Goal: Task Accomplishment & Management: Use online tool/utility

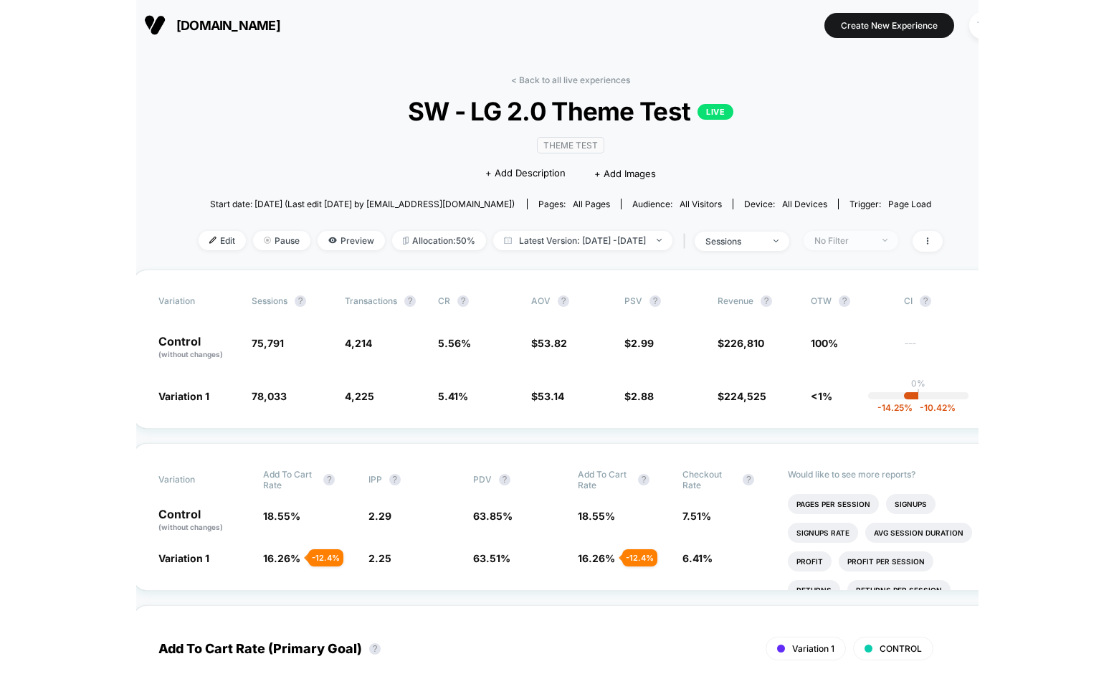
scroll to position [0, 17]
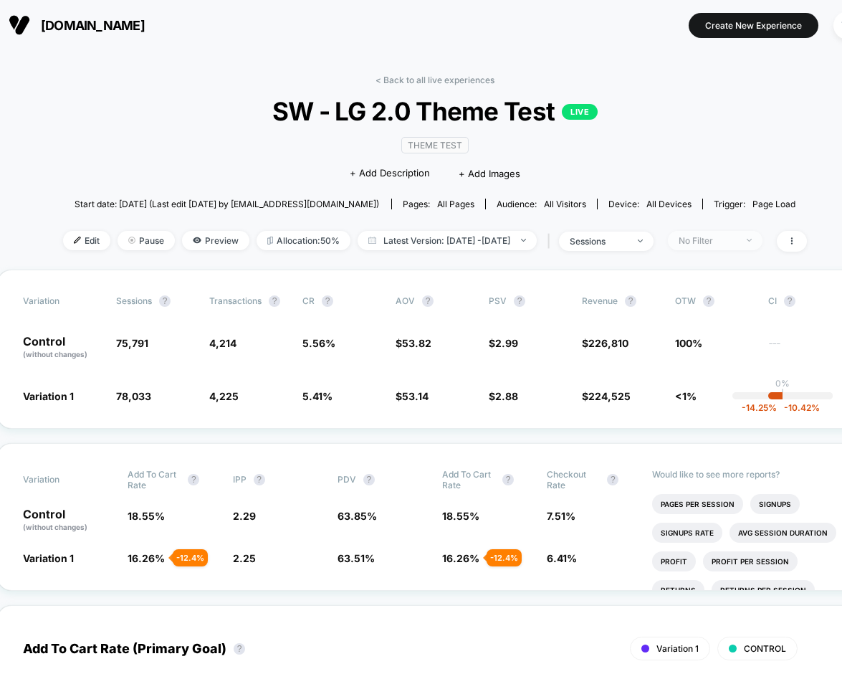
click at [763, 237] on span "No Filter" at bounding box center [715, 240] width 95 height 19
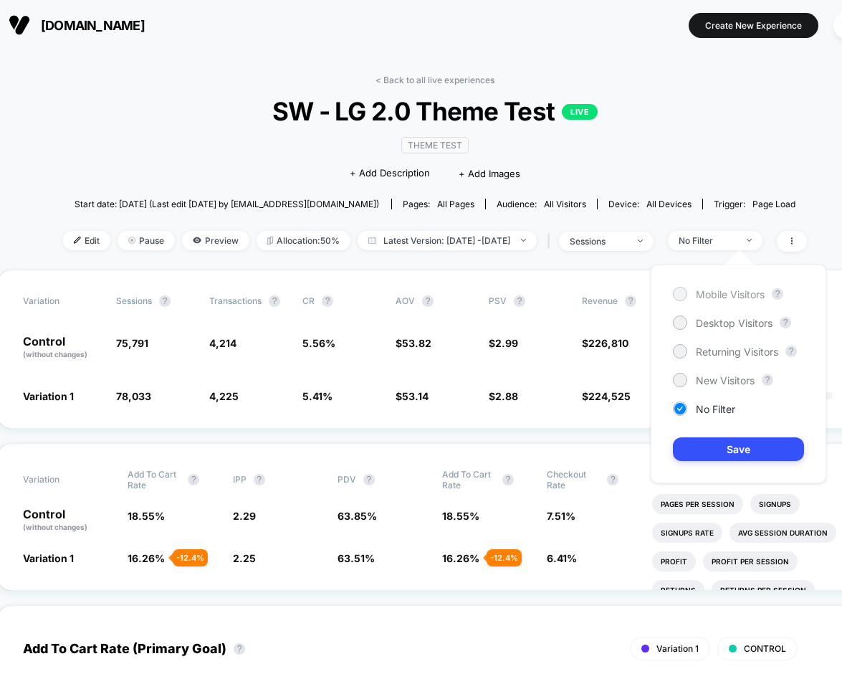
click at [749, 295] on span "Mobile Visitors" at bounding box center [730, 294] width 69 height 12
click at [708, 455] on button "Save" at bounding box center [738, 449] width 131 height 24
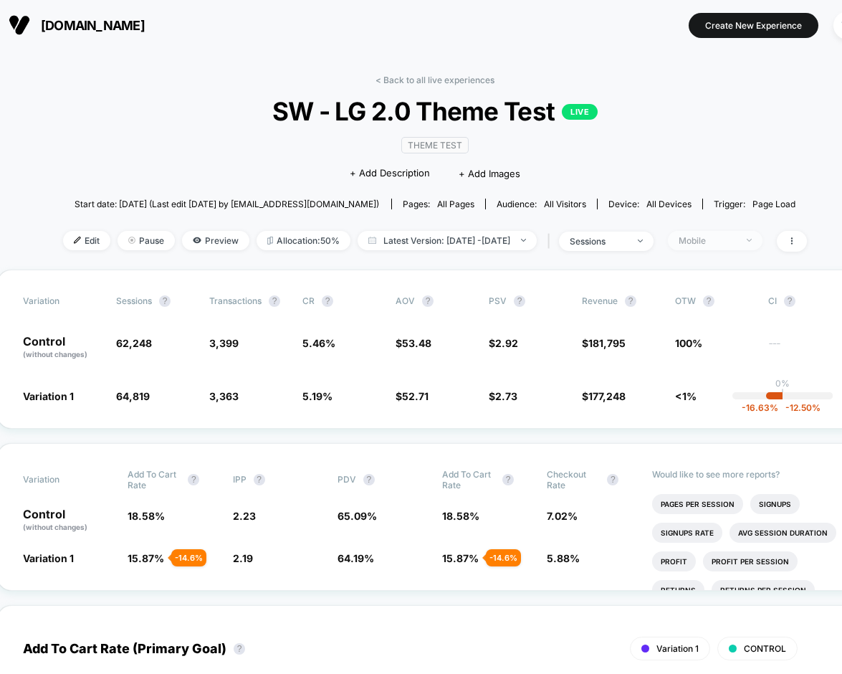
click at [746, 247] on span "Mobile" at bounding box center [715, 240] width 95 height 19
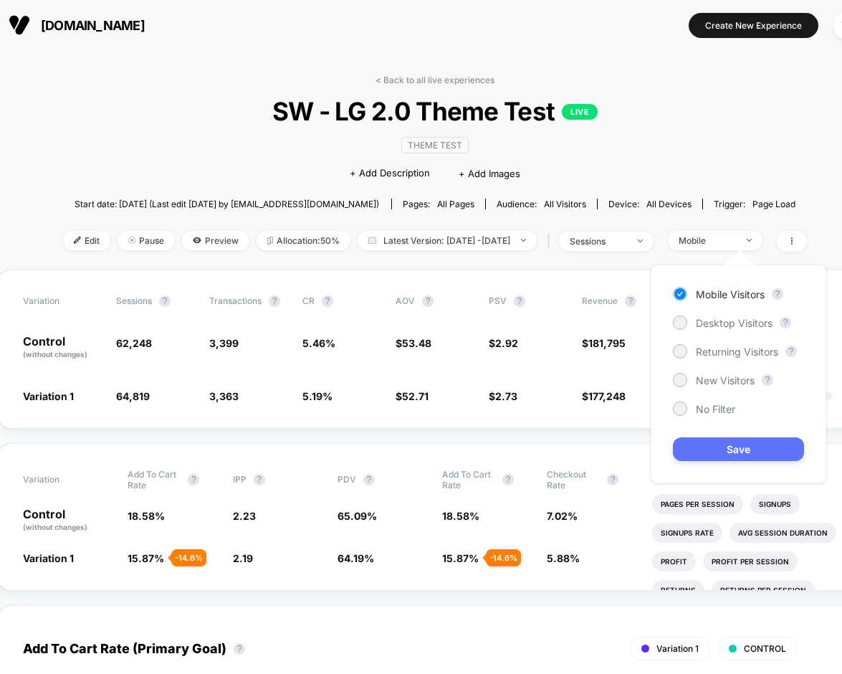
click at [717, 441] on button "Save" at bounding box center [738, 449] width 131 height 24
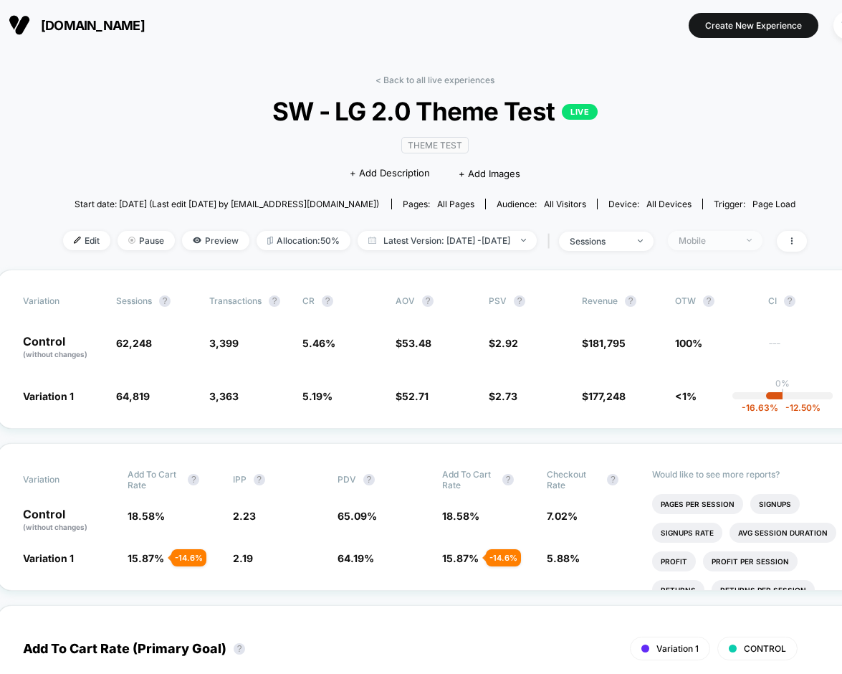
click at [736, 244] on div "Mobile" at bounding box center [707, 240] width 57 height 11
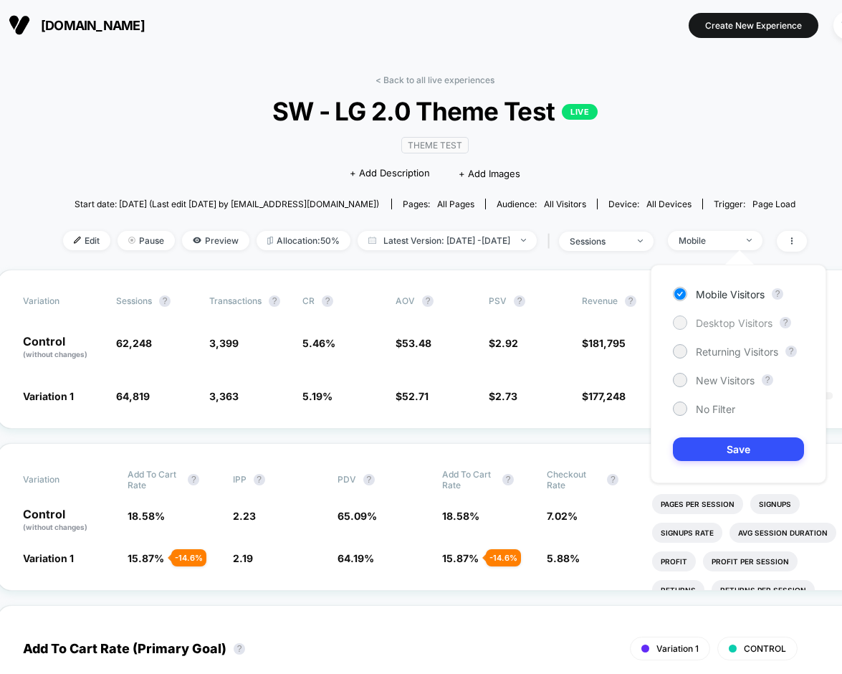
click at [725, 318] on span "Desktop Visitors" at bounding box center [734, 323] width 77 height 12
click at [720, 453] on button "Save" at bounding box center [738, 449] width 131 height 24
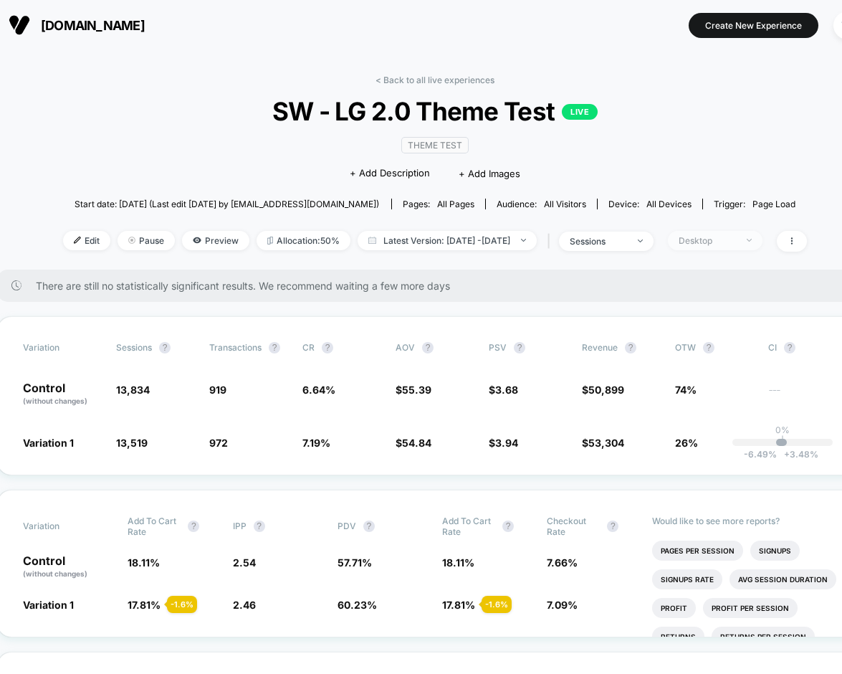
click at [736, 244] on div "Desktop" at bounding box center [707, 240] width 57 height 11
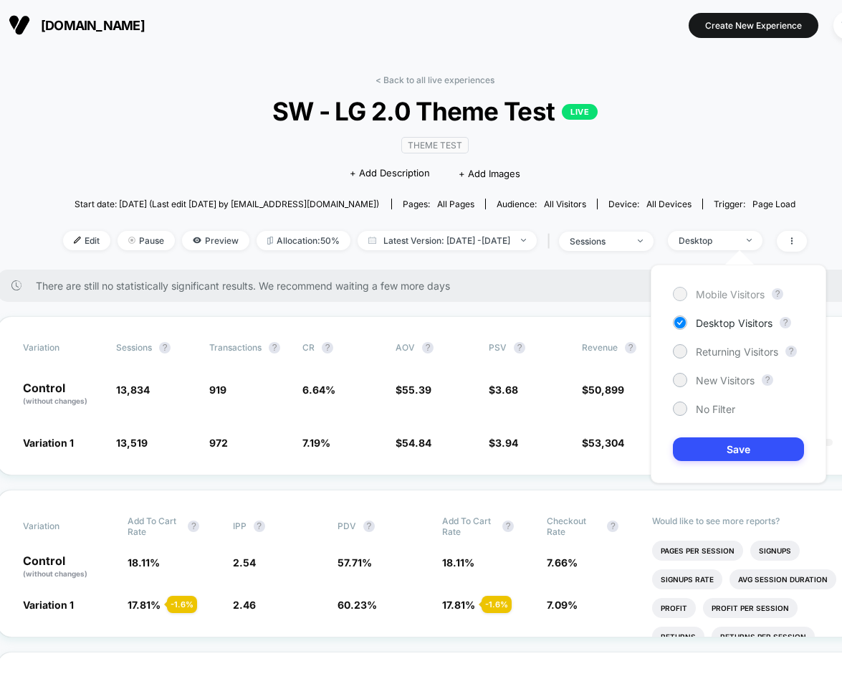
click at [738, 300] on span "Mobile Visitors" at bounding box center [730, 294] width 69 height 12
click at [714, 446] on button "Save" at bounding box center [738, 449] width 131 height 24
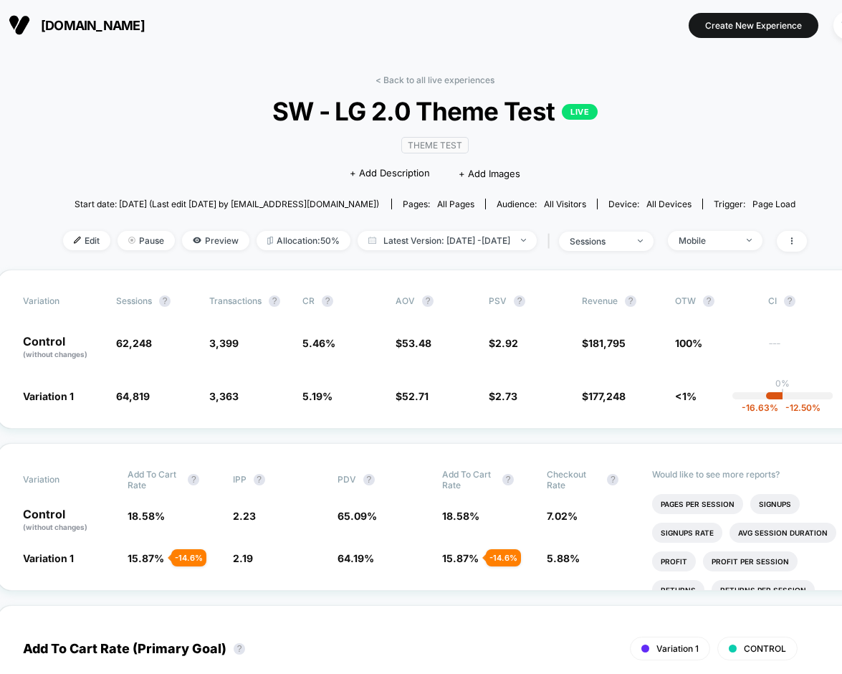
drag, startPoint x: 402, startPoint y: 75, endPoint x: 289, endPoint y: 73, distance: 113.3
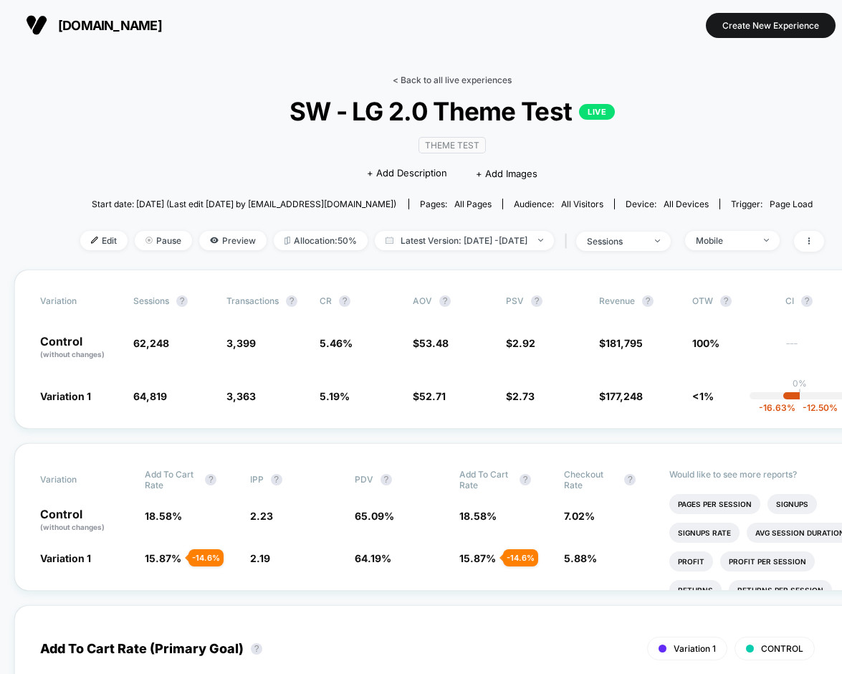
click at [418, 84] on link "< Back to all live experiences" at bounding box center [452, 80] width 119 height 11
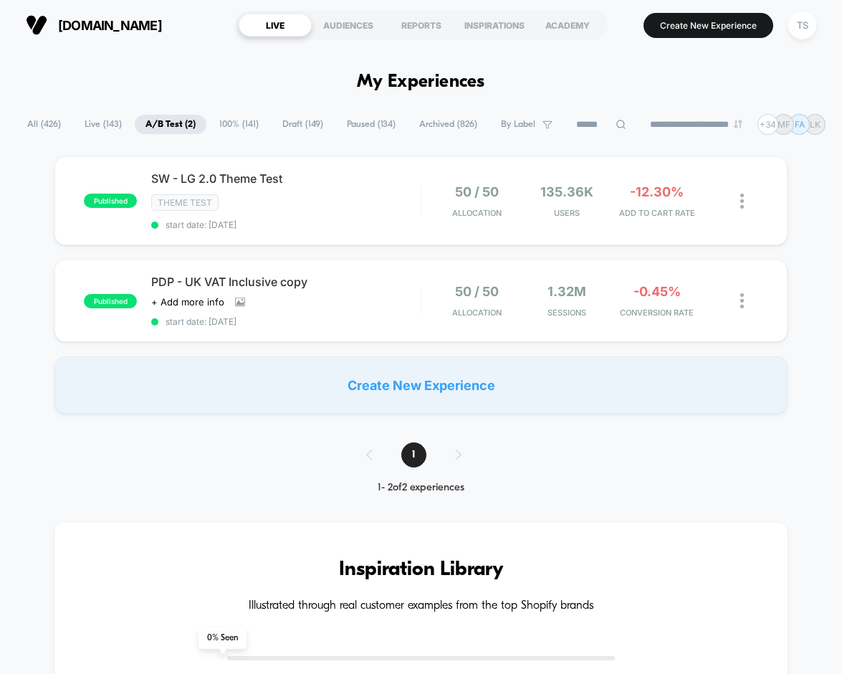
click at [42, 126] on span "All ( 426 )" at bounding box center [43, 124] width 55 height 19
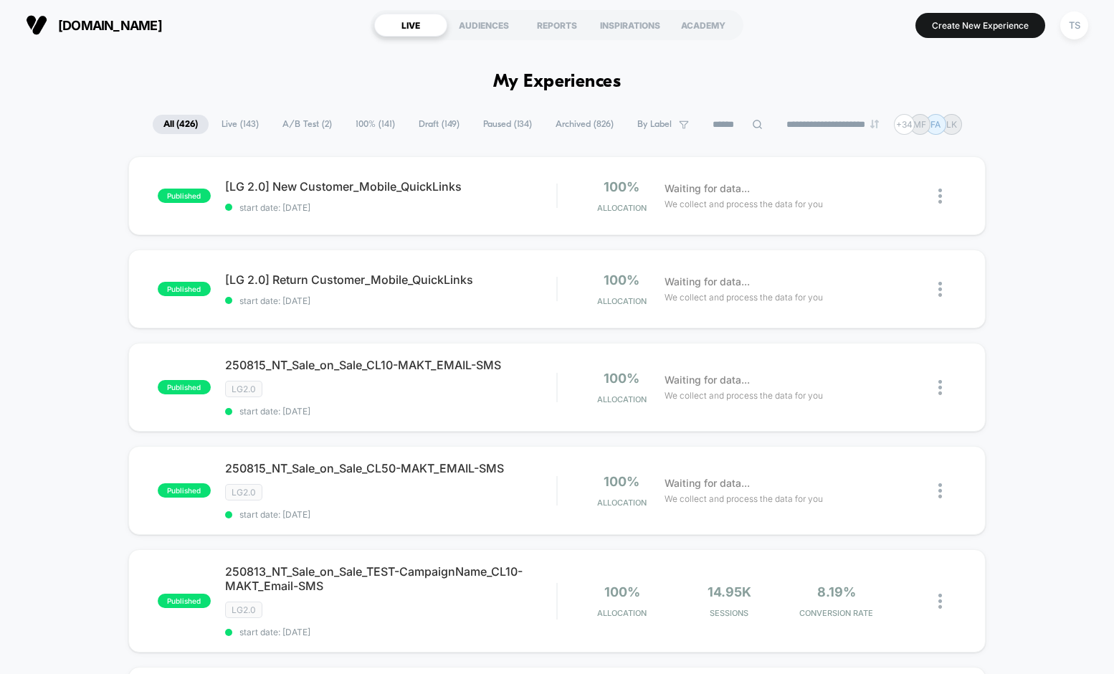
click at [370, 128] on span "100% ( 141 )" at bounding box center [375, 124] width 61 height 19
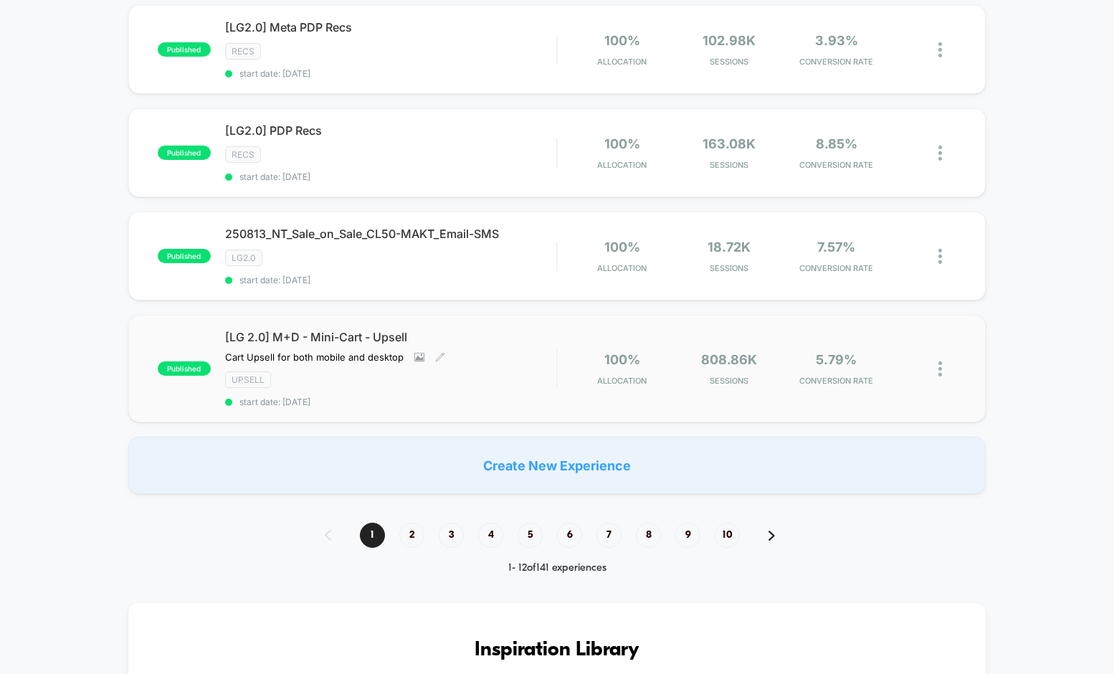
click at [313, 333] on span "[LG 2.0] M+D - Mini-Cart - Upsell" at bounding box center [391, 337] width 332 height 14
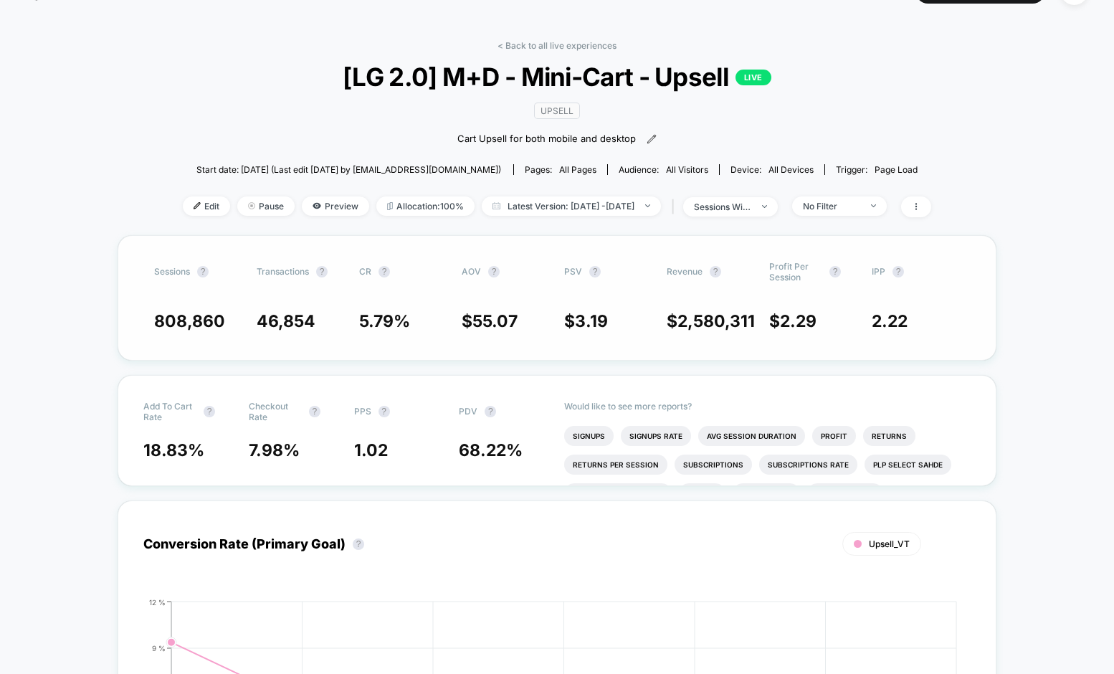
scroll to position [34, 0]
